Goal: Transaction & Acquisition: Obtain resource

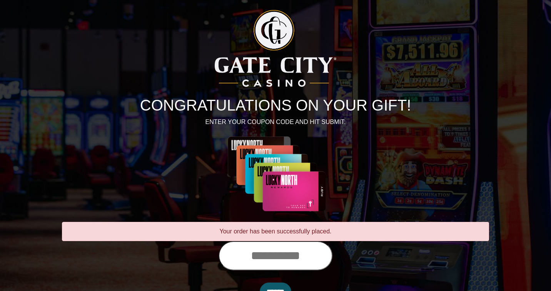
drag, startPoint x: 241, startPoint y: 255, endPoint x: 234, endPoint y: 248, distance: 10.1
click at [241, 255] on input "text" at bounding box center [275, 255] width 114 height 29
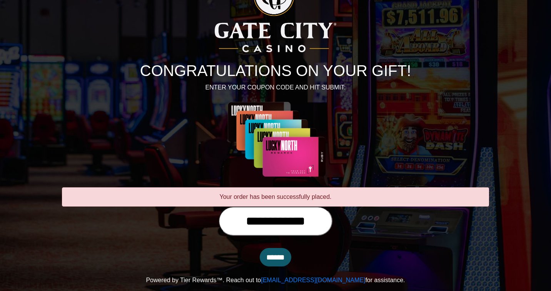
type input "**********"
click at [274, 255] on input "******" at bounding box center [276, 257] width 32 height 18
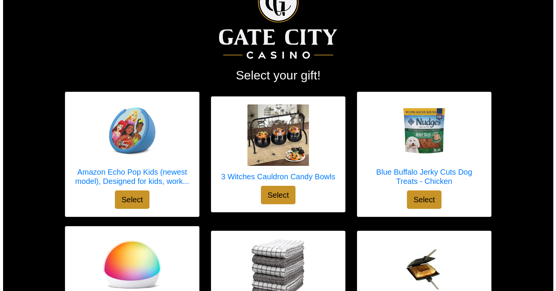
scroll to position [32, 0]
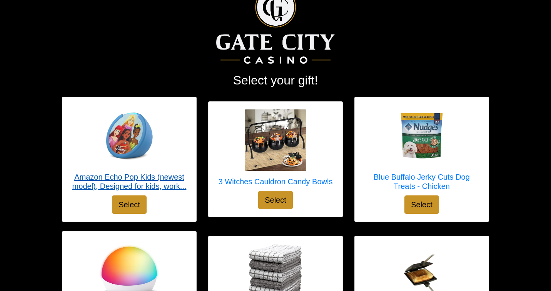
click at [126, 138] on img at bounding box center [129, 136] width 62 height 62
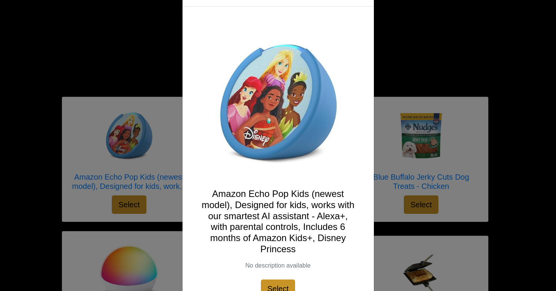
scroll to position [68, 0]
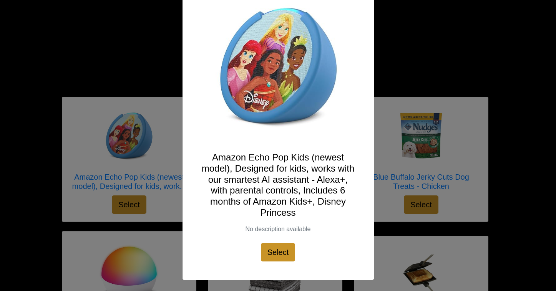
click at [156, 171] on div "X Amazon Echo Pop Kids (newest model), Designed for kids, works with our smarte…" at bounding box center [278, 145] width 556 height 291
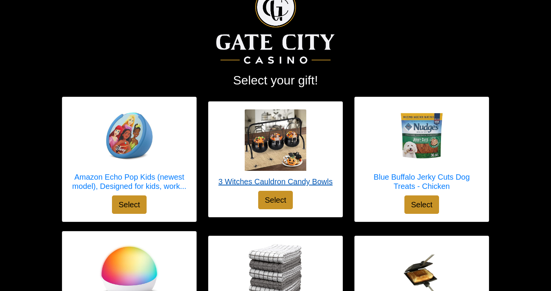
click at [225, 172] on link "3 Witches Cauldron Candy Bowls" at bounding box center [275, 151] width 114 height 82
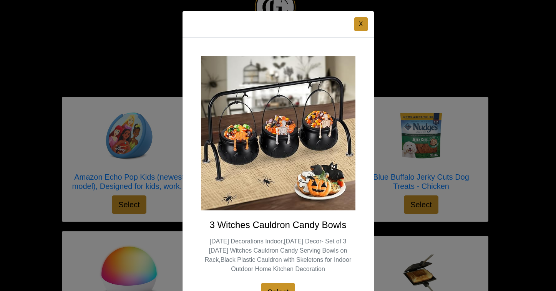
click at [462, 195] on div "X 3 Witches Cauldron Candy Bowls Halloween Decorations Indoor,Halloween Decor- …" at bounding box center [278, 145] width 556 height 291
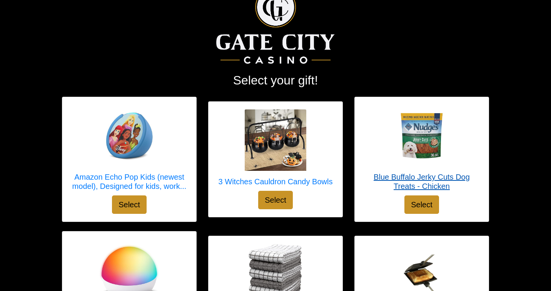
click at [461, 193] on link "Blue Buffalo Jerky Cuts Dog Treats - Chicken" at bounding box center [421, 150] width 118 height 91
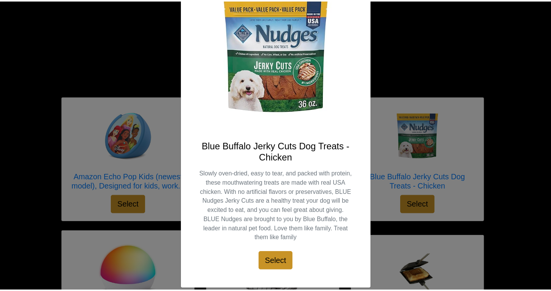
scroll to position [88, 0]
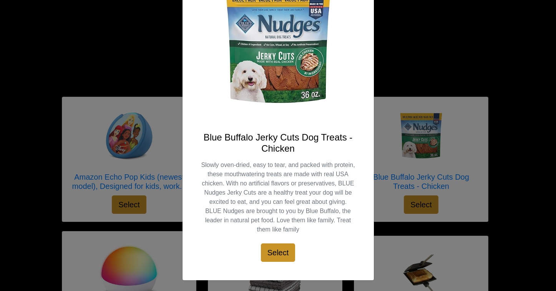
click at [97, 240] on div "X Blue Buffalo Jerky Cuts Dog Treats - Chicken Slowly oven-dried, easy to tear,…" at bounding box center [278, 145] width 556 height 291
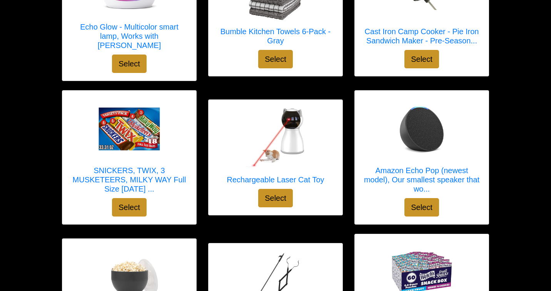
scroll to position [318, 0]
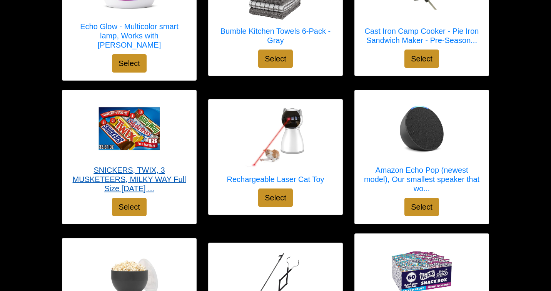
click at [169, 133] on div at bounding box center [129, 129] width 118 height 62
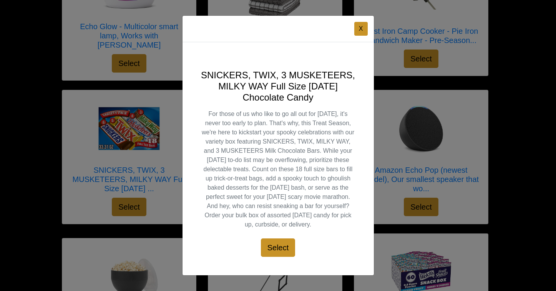
click at [163, 133] on div "X SNICKERS, TWIX, 3 MUSKETEERS, MILKY WAY Full Size Halloween Chocolate Candy F…" at bounding box center [278, 145] width 556 height 291
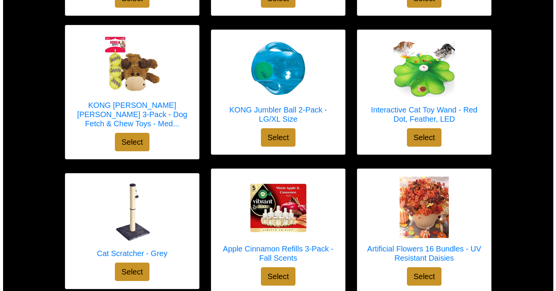
scroll to position [1474, 0]
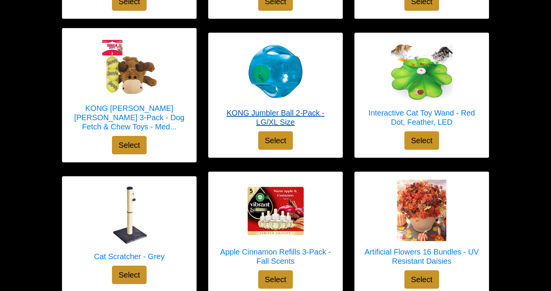
click at [264, 79] on img at bounding box center [276, 72] width 62 height 62
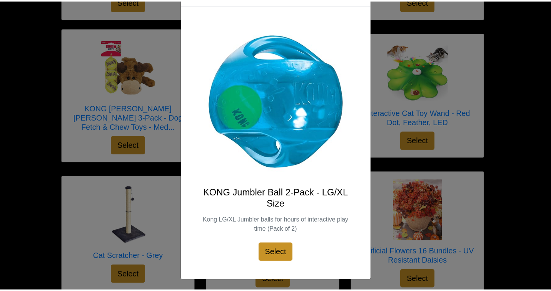
scroll to position [0, 0]
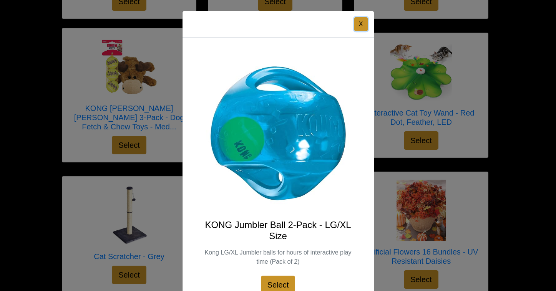
click at [357, 25] on button "X" at bounding box center [360, 24] width 13 height 14
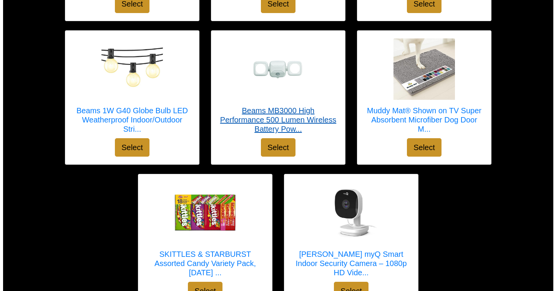
scroll to position [2840, 0]
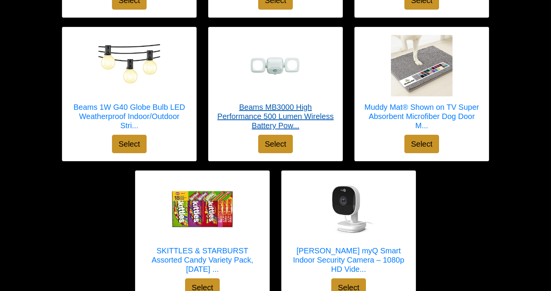
click at [294, 55] on img at bounding box center [276, 65] width 62 height 41
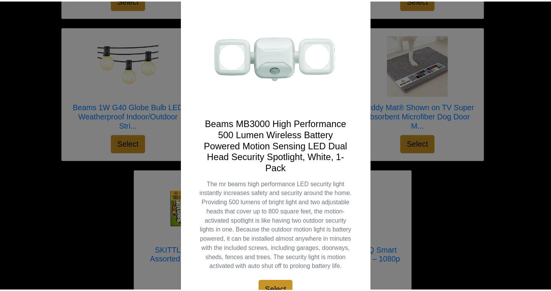
scroll to position [88, 0]
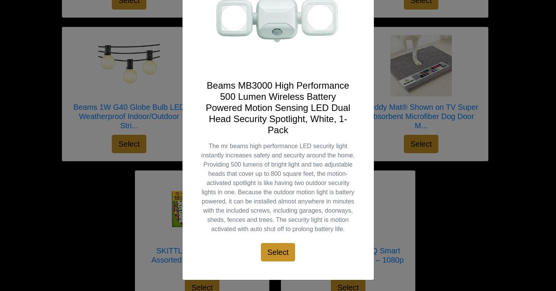
click at [80, 68] on div "X Beams MB3000 High Performance 500 Lumen Wireless Battery Powered Motion Sensi…" at bounding box center [278, 145] width 556 height 291
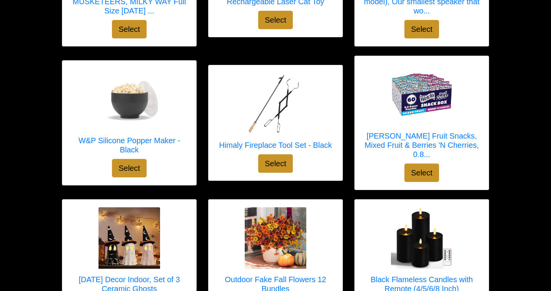
scroll to position [0, 0]
